Goal: Find contact information: Find contact information

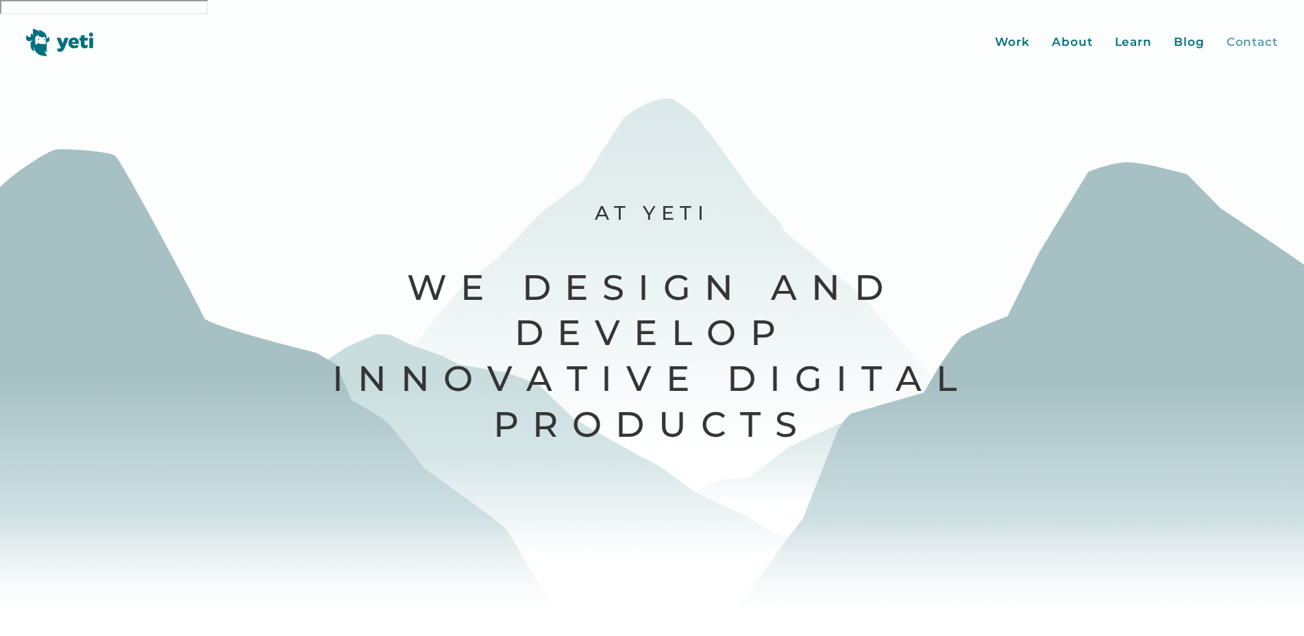
click at [1246, 34] on div "Contact" at bounding box center [1251, 43] width 51 height 18
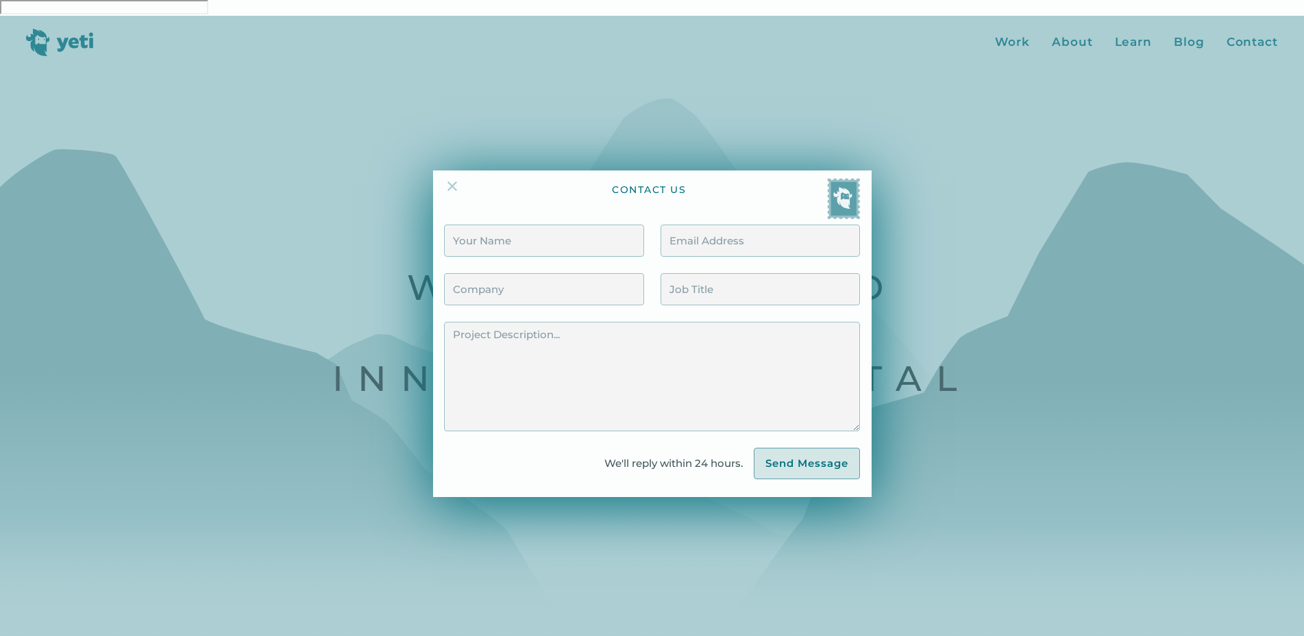
click at [454, 178] on img at bounding box center [452, 186] width 16 height 16
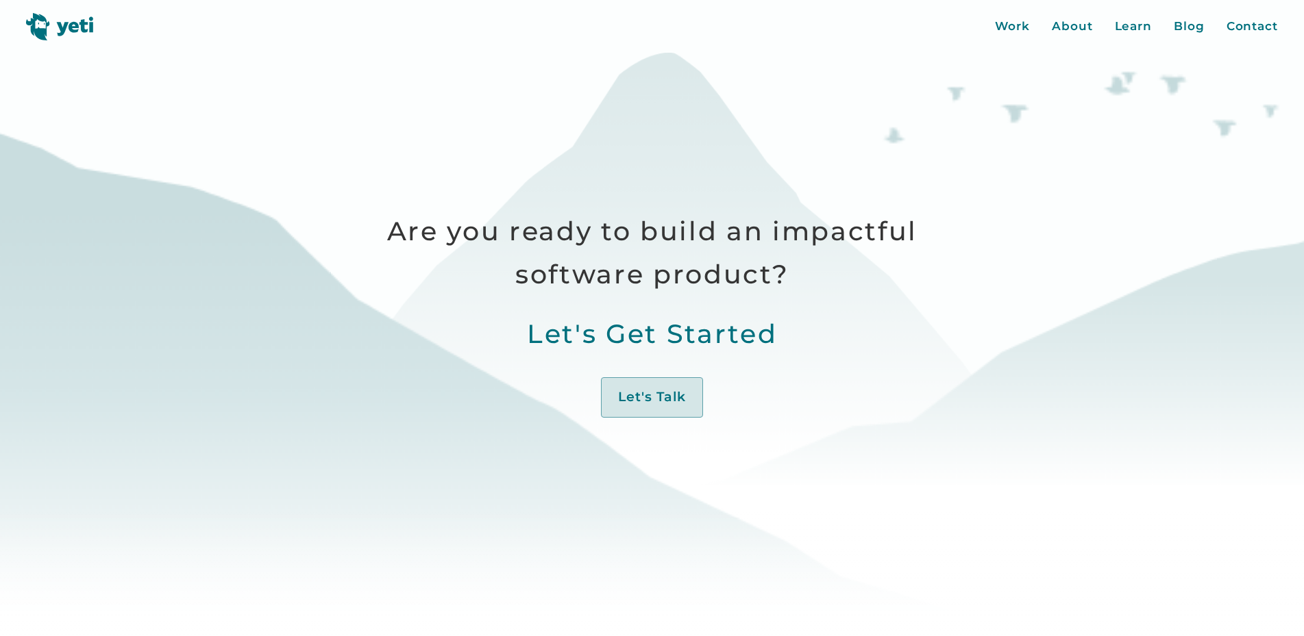
scroll to position [908, 0]
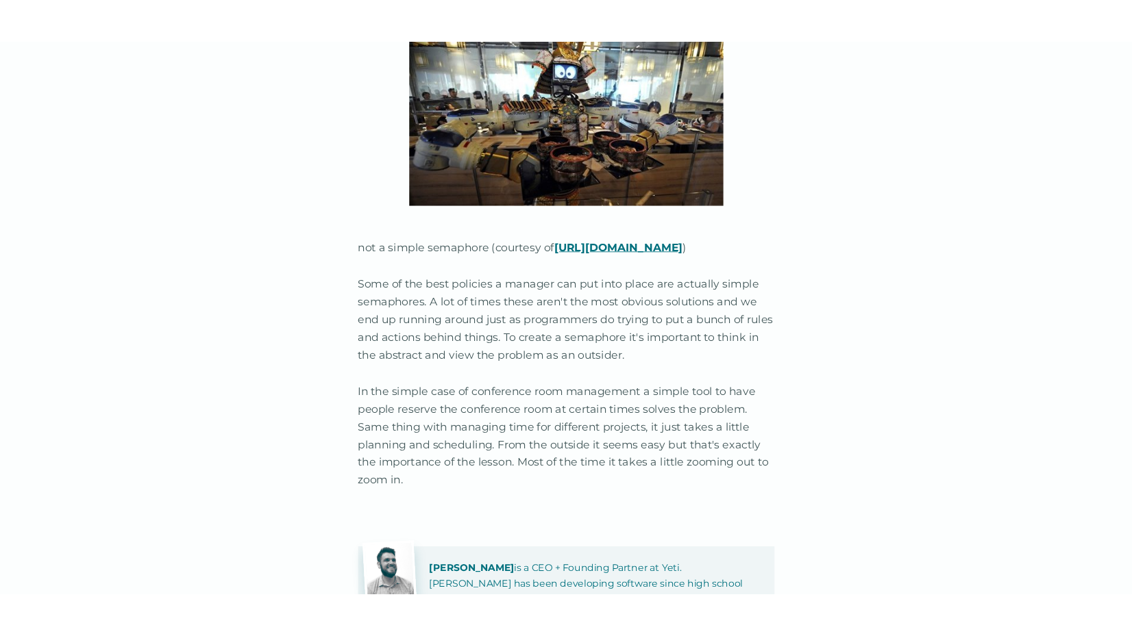
scroll to position [3658, 0]
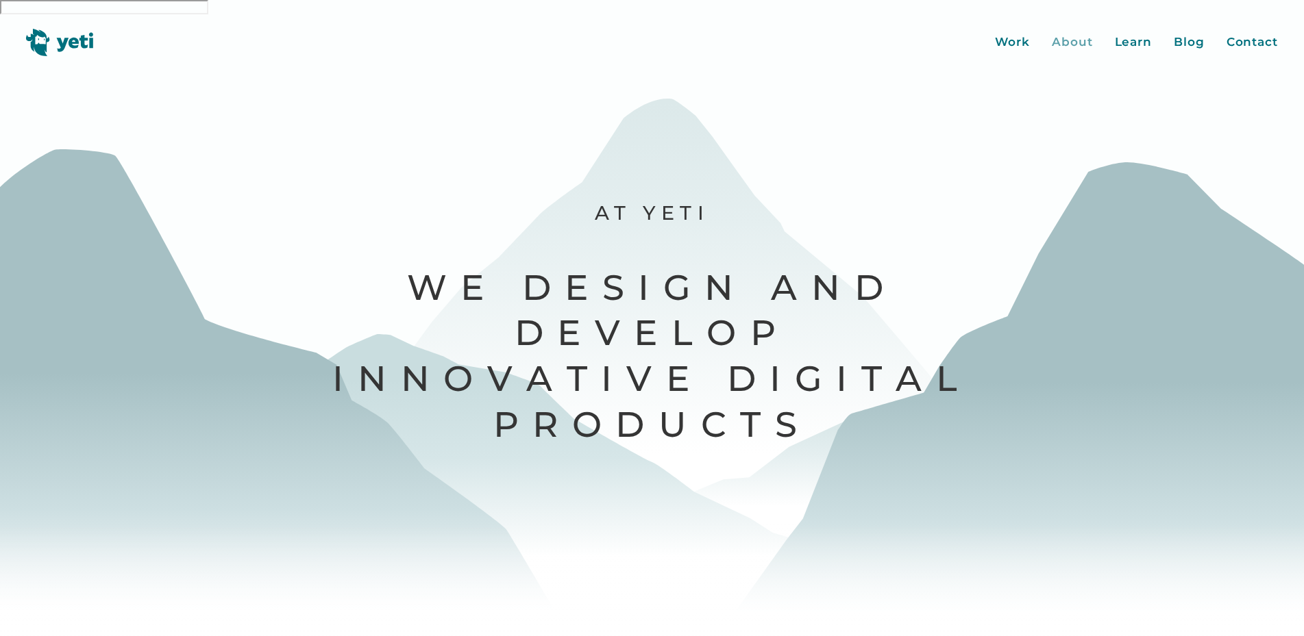
click at [1071, 34] on div "About" at bounding box center [1072, 43] width 41 height 18
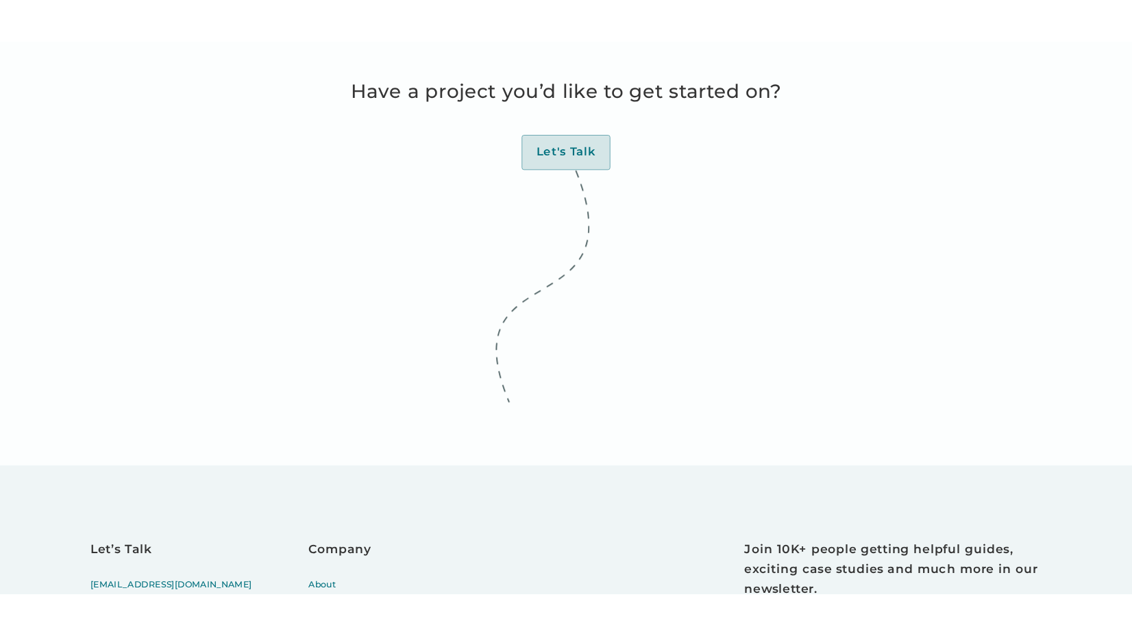
scroll to position [5358, 0]
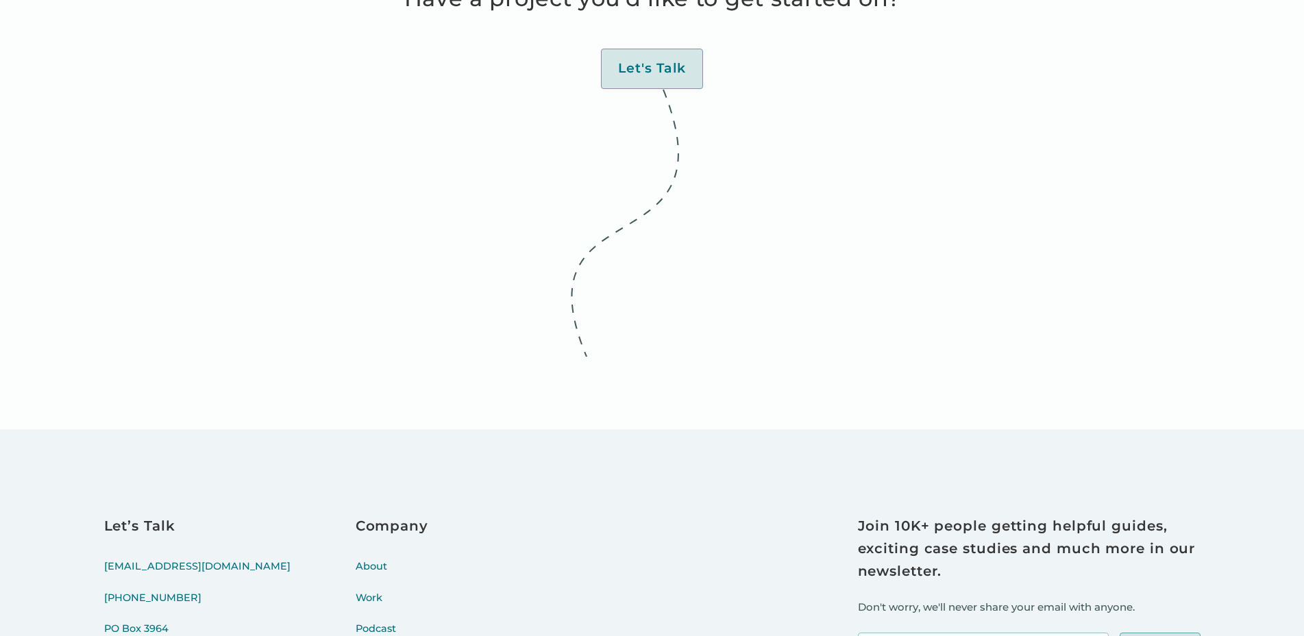
drag, startPoint x: 128, startPoint y: 290, endPoint x: 196, endPoint y: 313, distance: 71.7
copy link "[STREET_ADDRESS]"
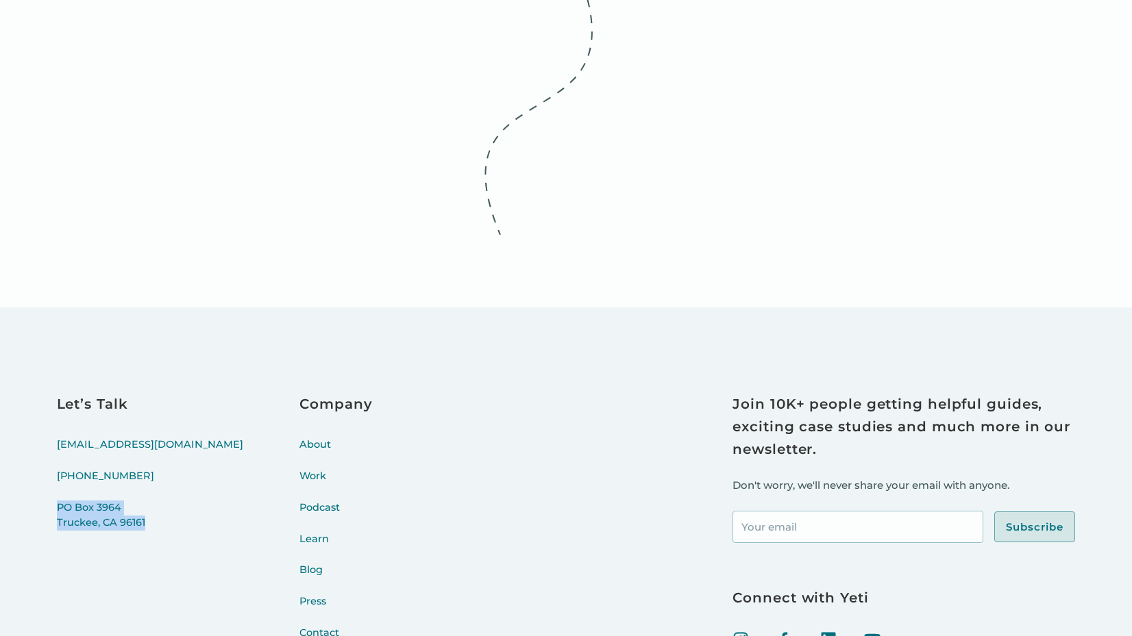
scroll to position [5568, 0]
